Goal: Navigation & Orientation: Find specific page/section

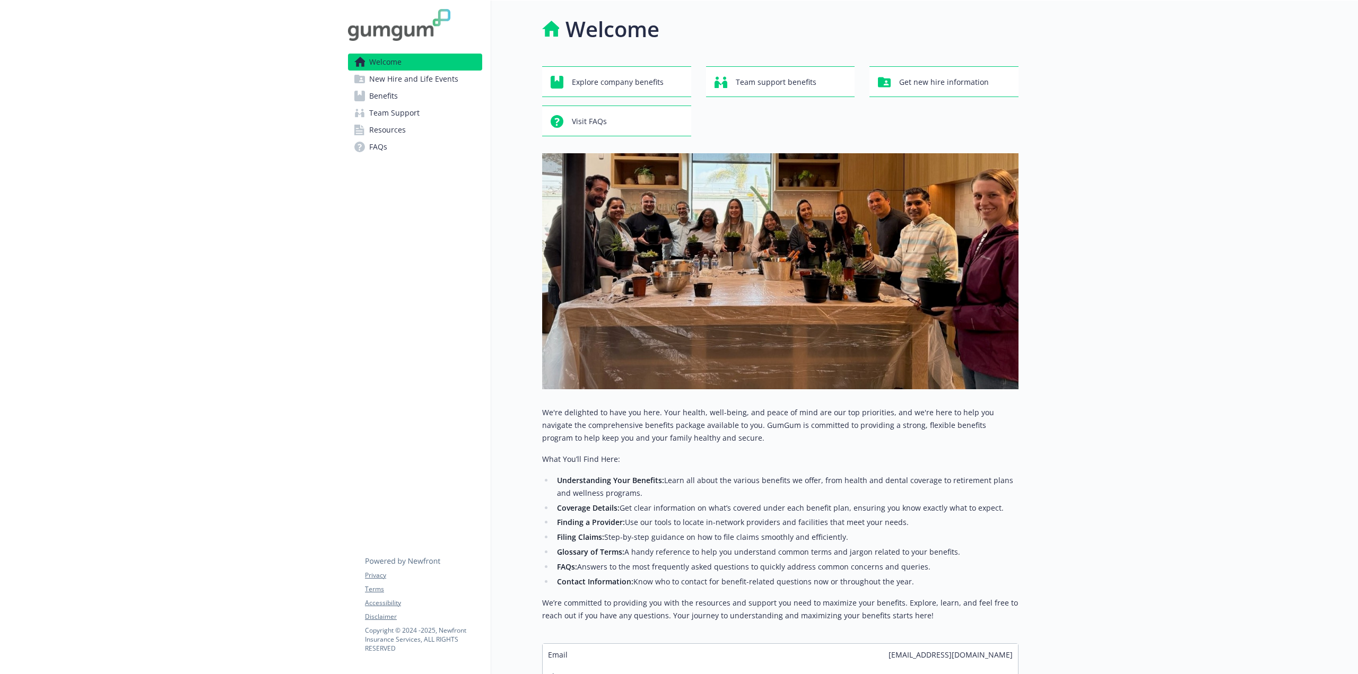
click at [449, 81] on span "New Hire and Life Events" at bounding box center [413, 79] width 89 height 17
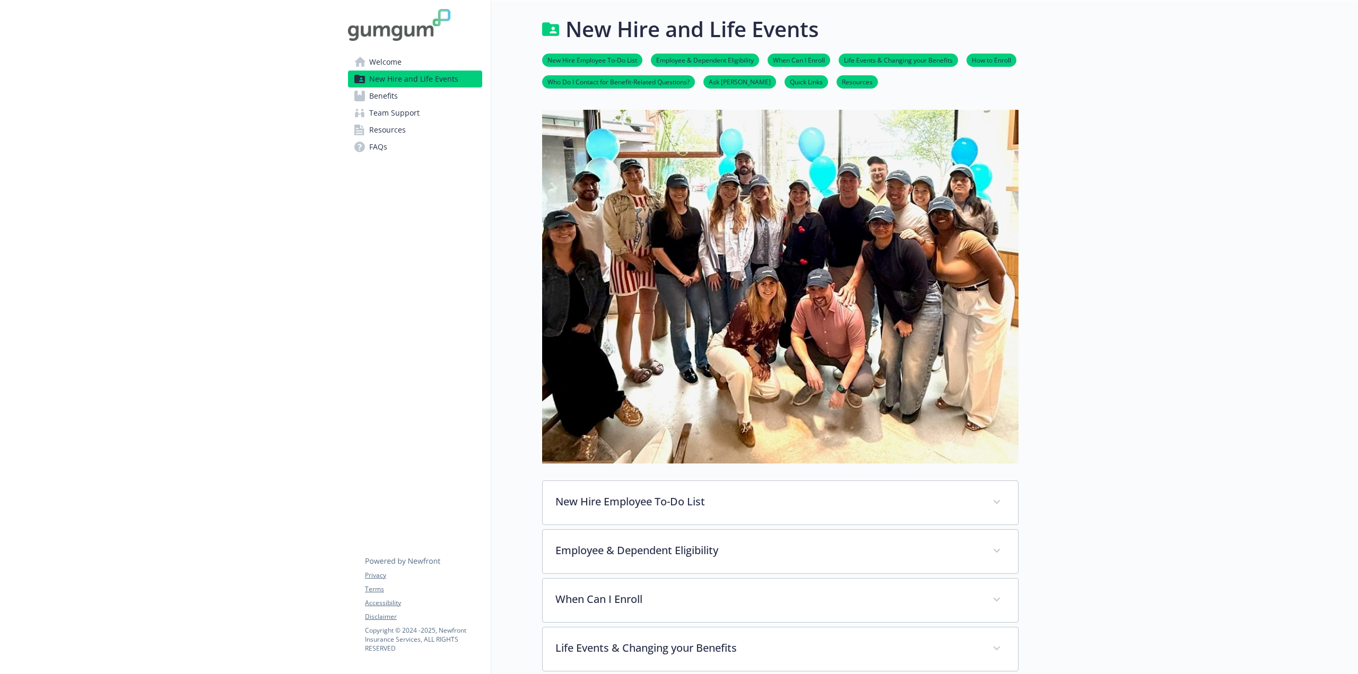
click at [390, 61] on span "Welcome" at bounding box center [385, 62] width 32 height 17
